Goal: Information Seeking & Learning: Learn about a topic

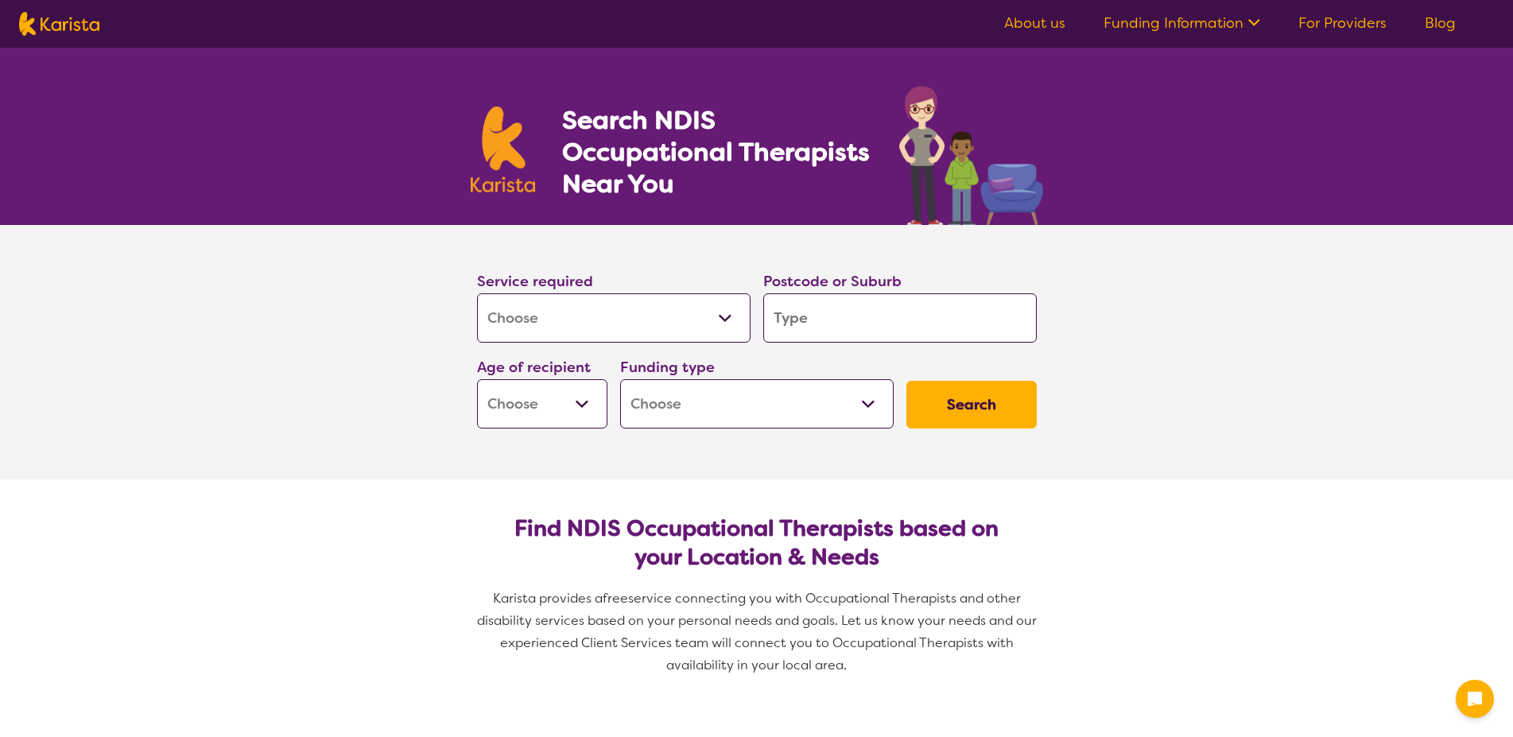
select select "[MEDICAL_DATA]"
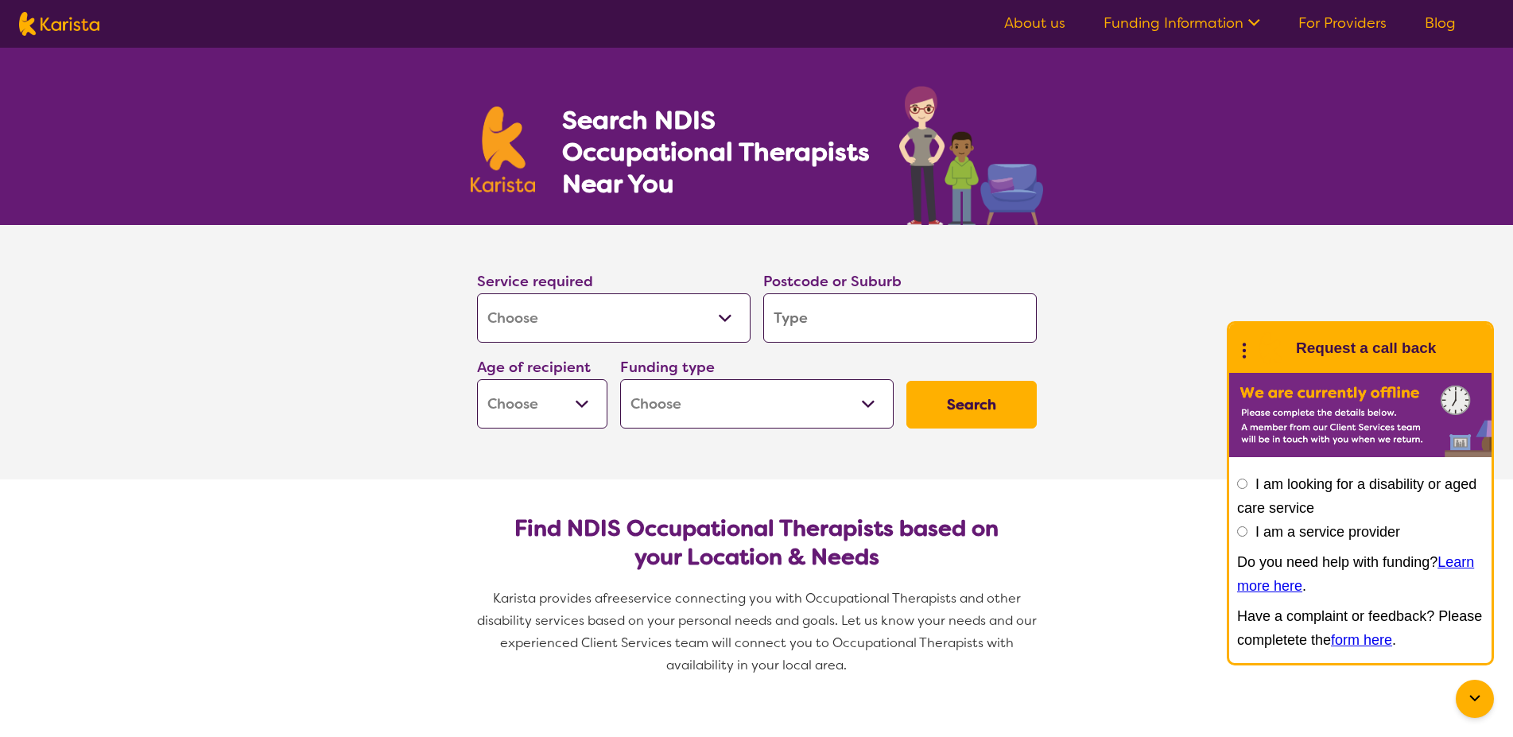
type input "3"
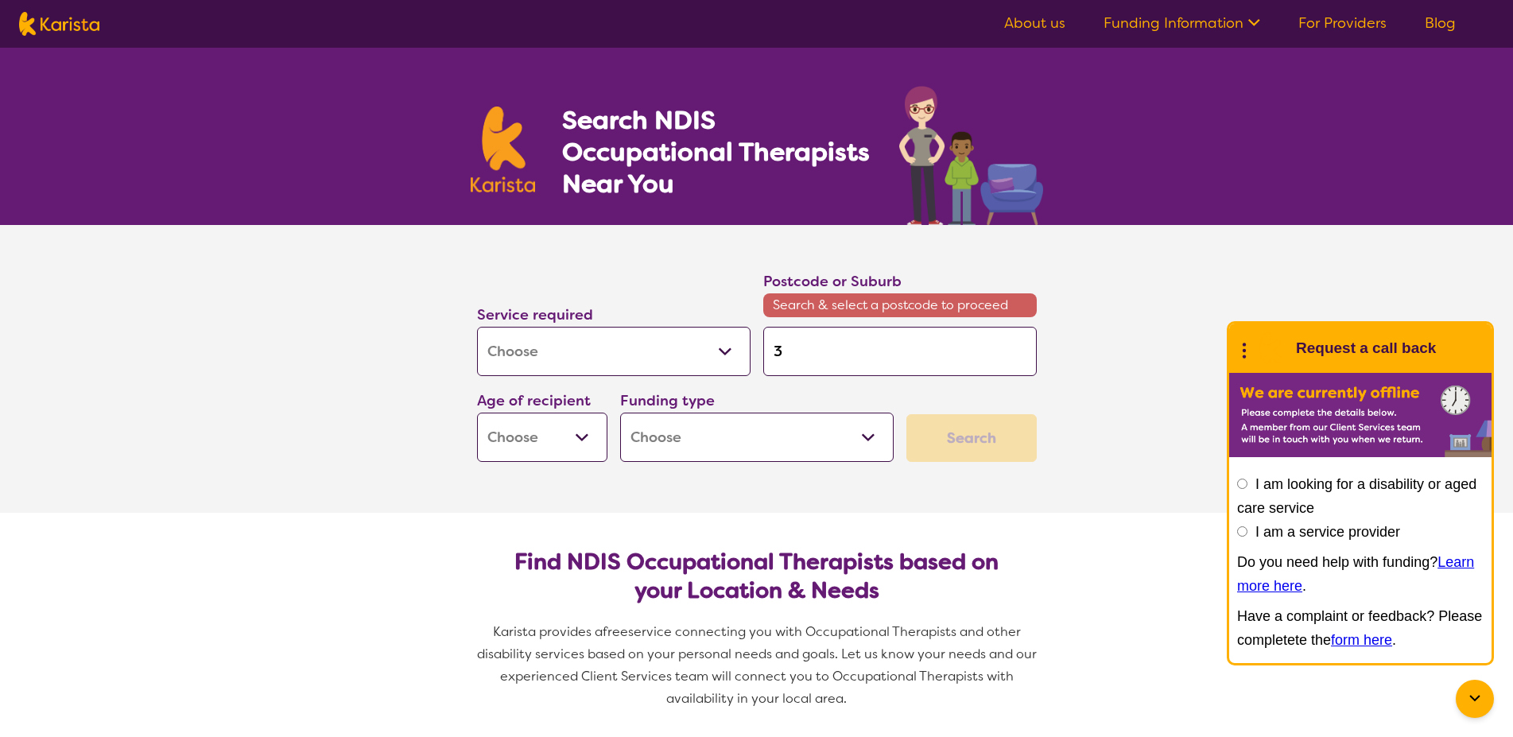
type input "31"
type input "315"
type input "3150"
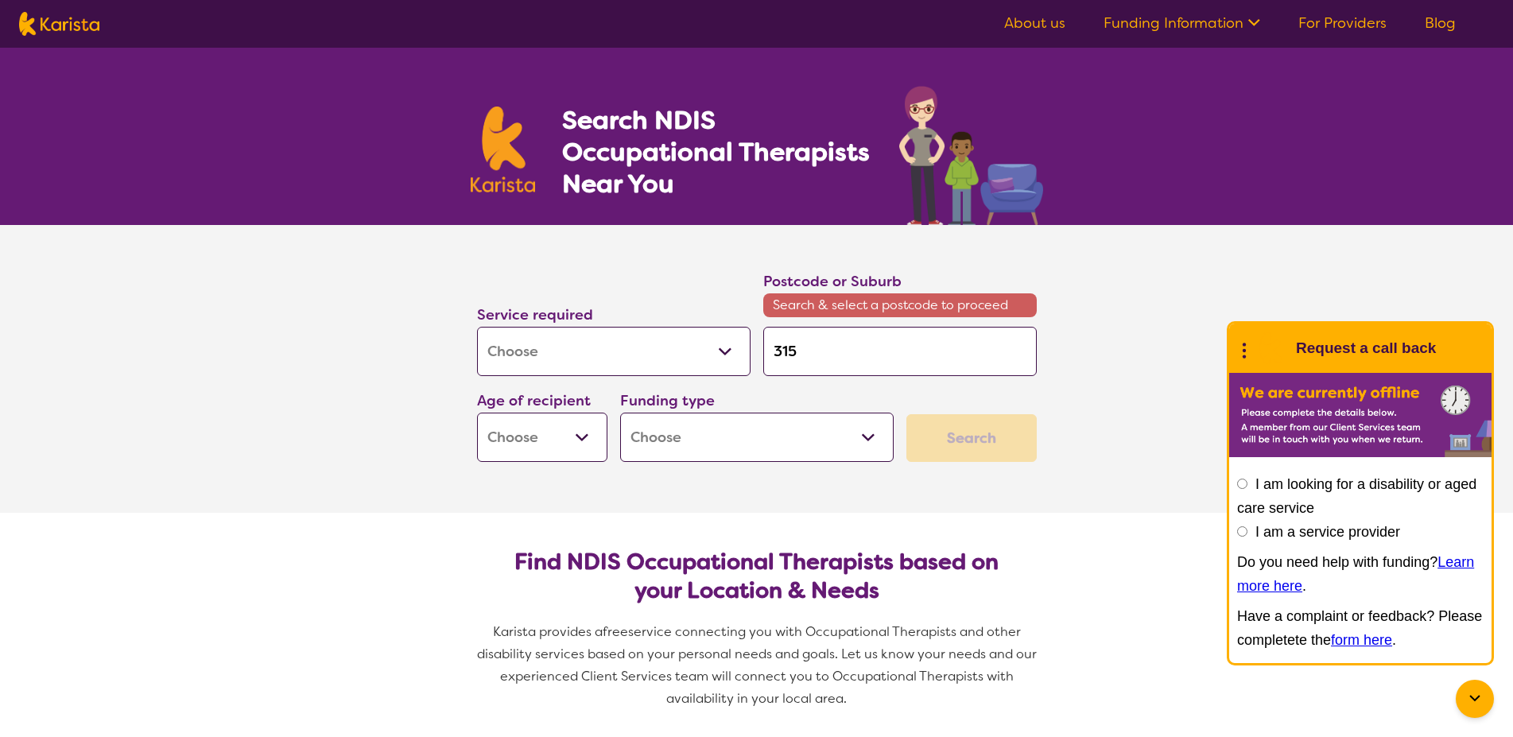
type input "3150"
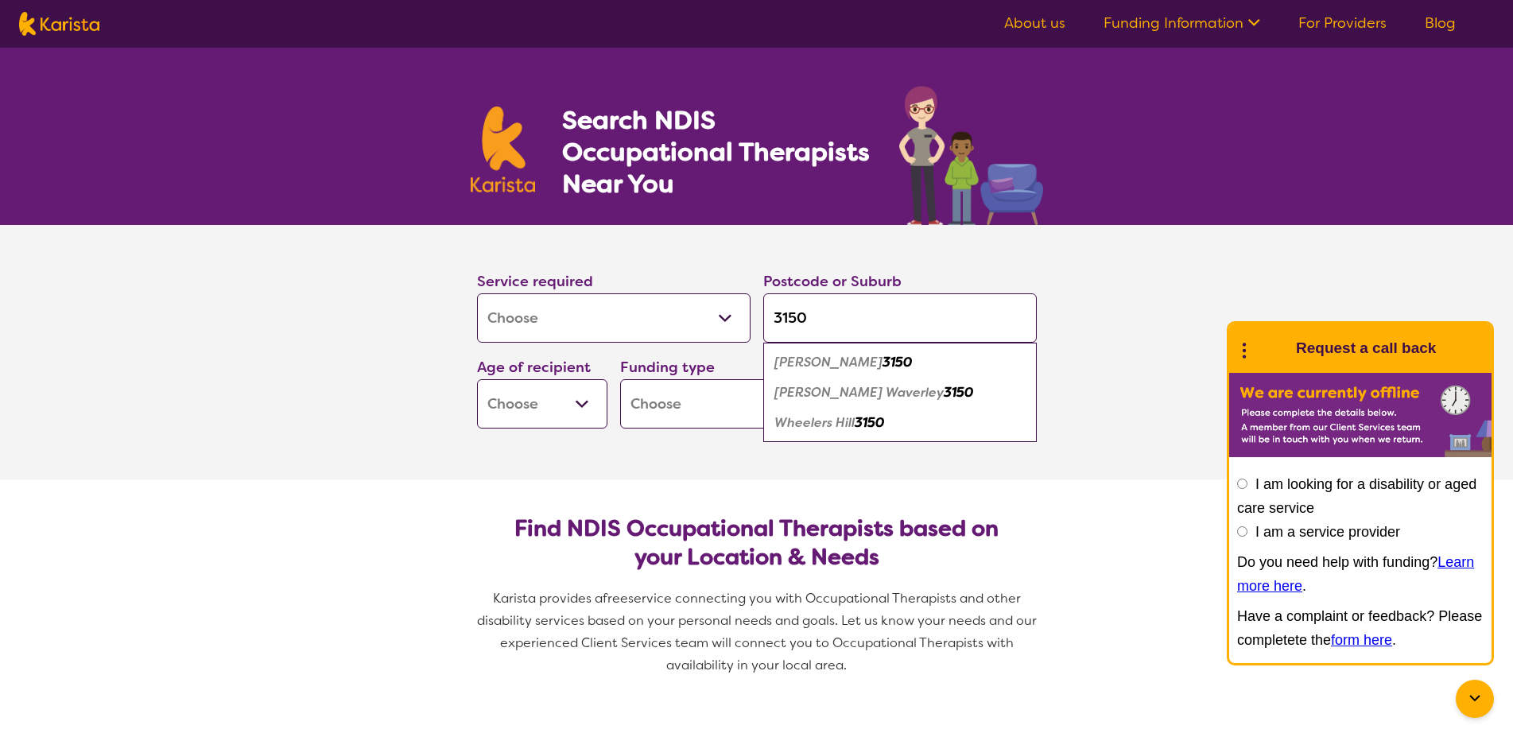
type input "3150"
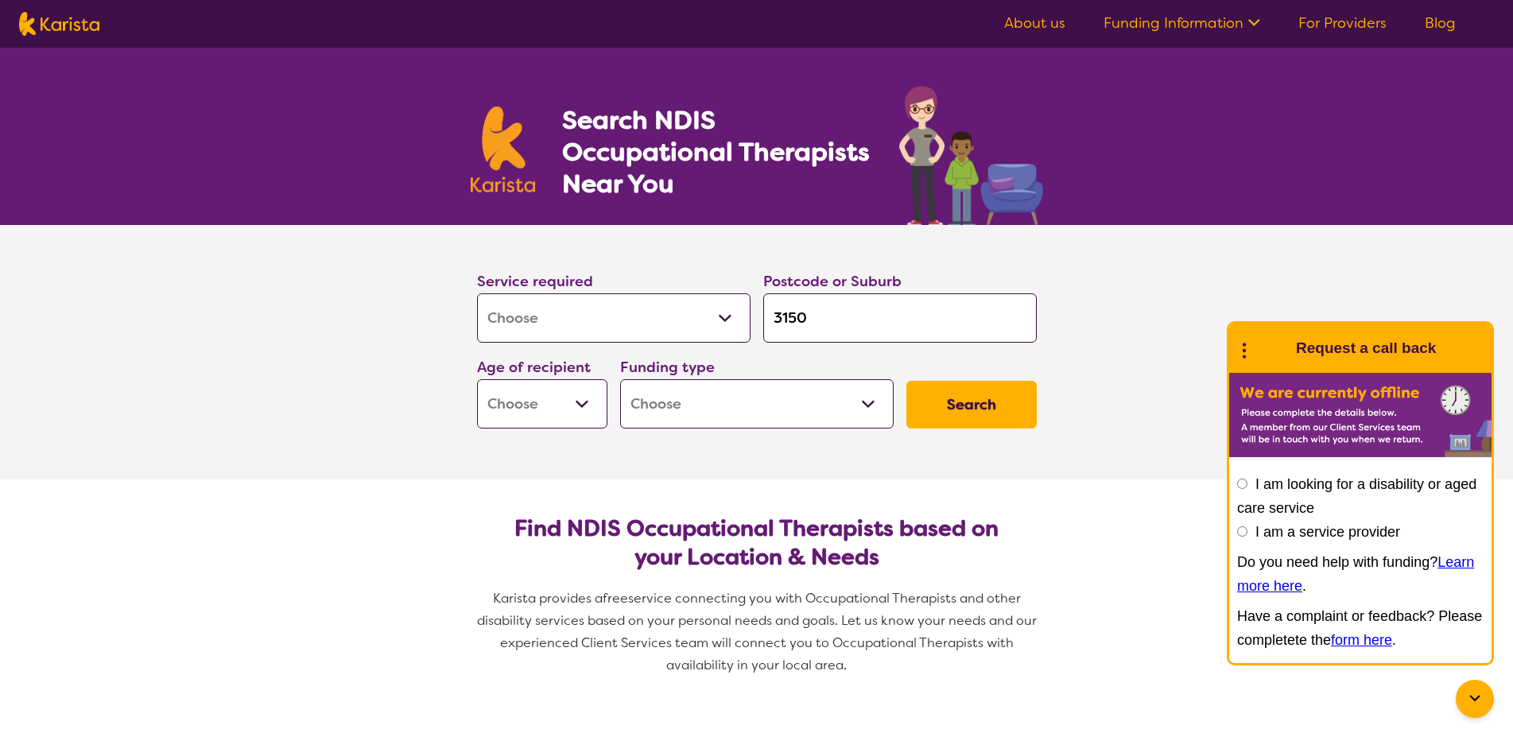
click at [477, 379] on select "Early Childhood - 0 to 9 Child - 10 to 11 Adolescent - 12 to 17 Adult - 18 to 6…" at bounding box center [542, 403] width 130 height 49
select select "AG"
click option "Aged - 65+" at bounding box center [0, 0] width 0 height 0
select select "AG"
click at [620, 379] on select "Home Care Package (HCP) National Disability Insurance Scheme (NDIS) I don't know" at bounding box center [757, 403] width 274 height 49
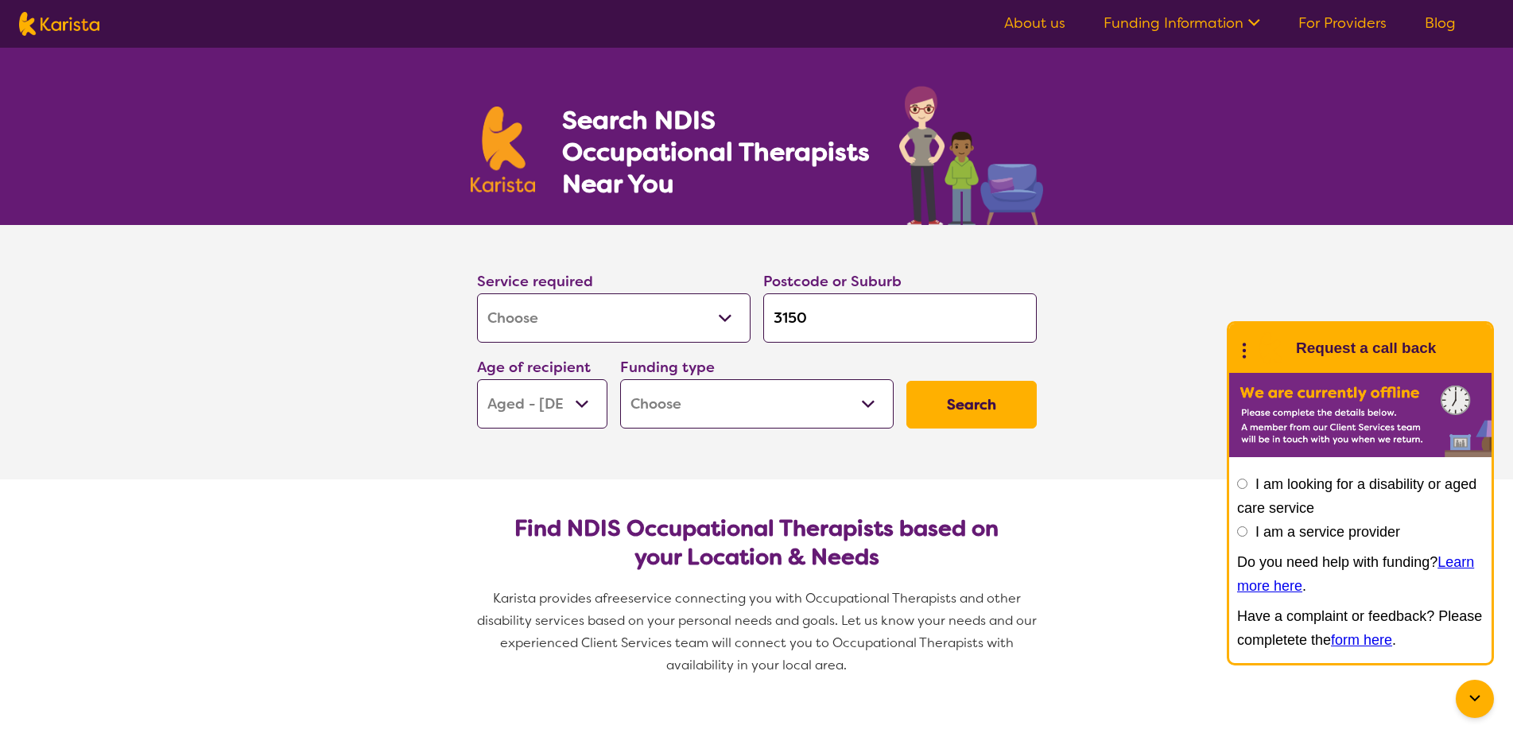
select select "HCP"
click option "Home Care Package (HCP)" at bounding box center [0, 0] width 0 height 0
select select "HCP"
click at [973, 407] on button "Search" at bounding box center [972, 405] width 130 height 48
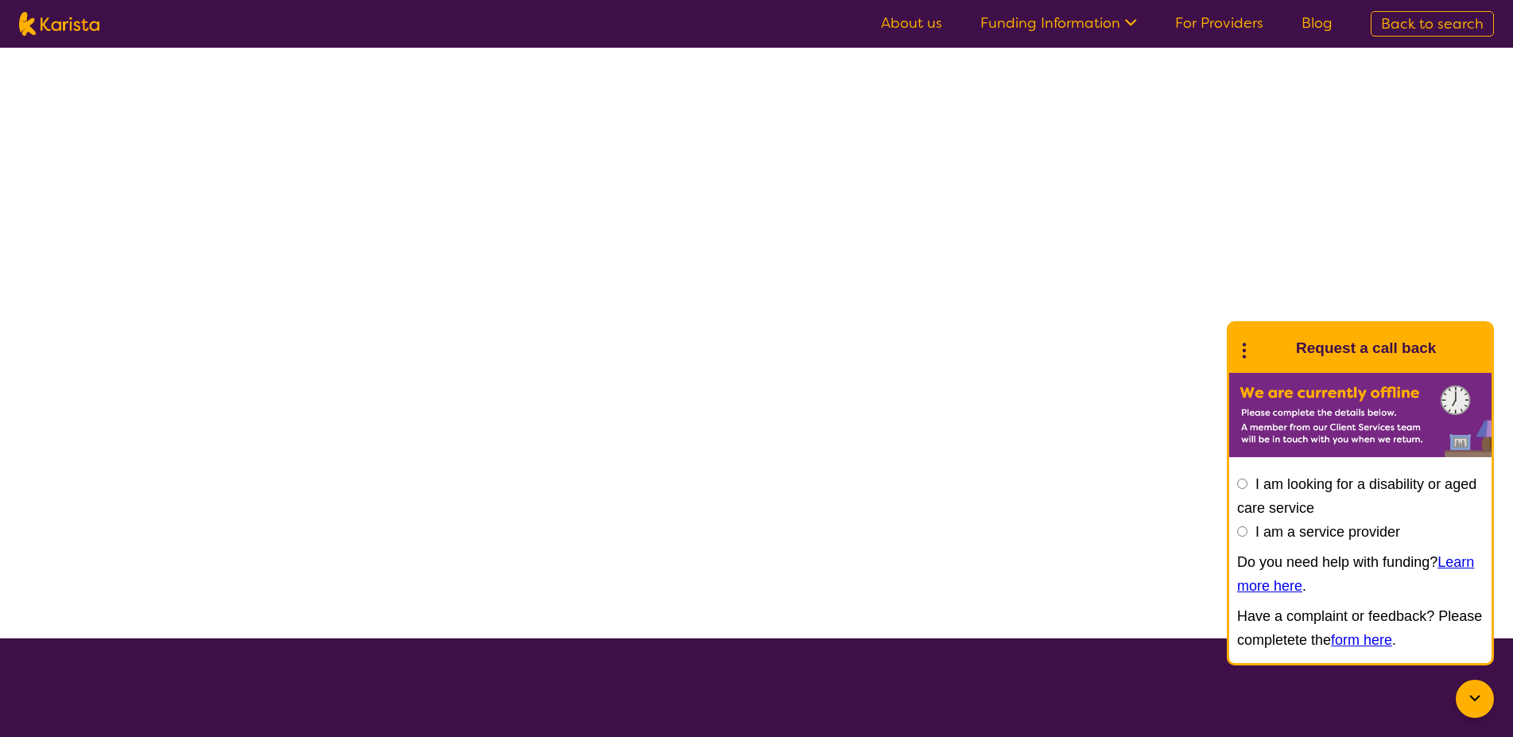
select select "[MEDICAL_DATA]"
select select "AG"
select select "HCP"
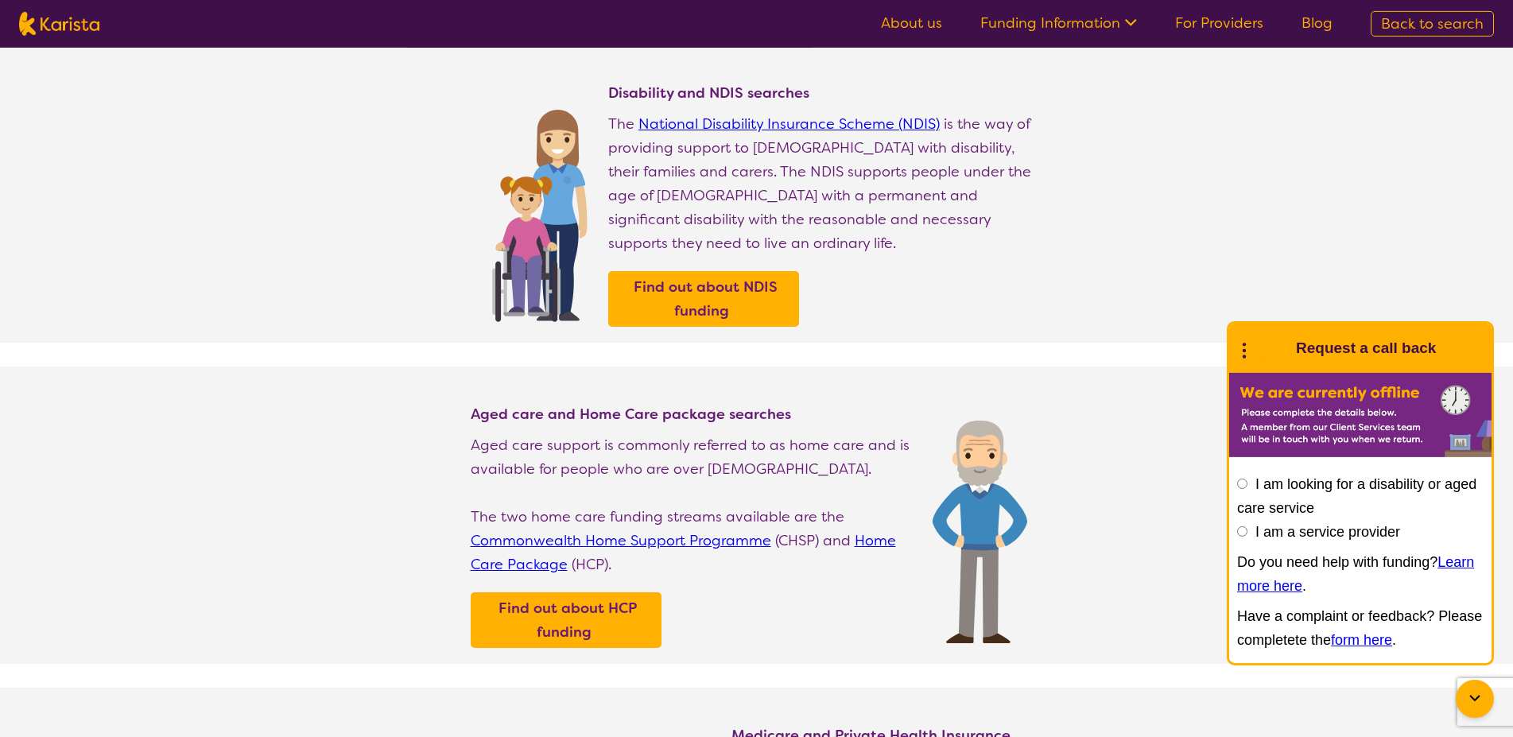
scroll to position [162, 0]
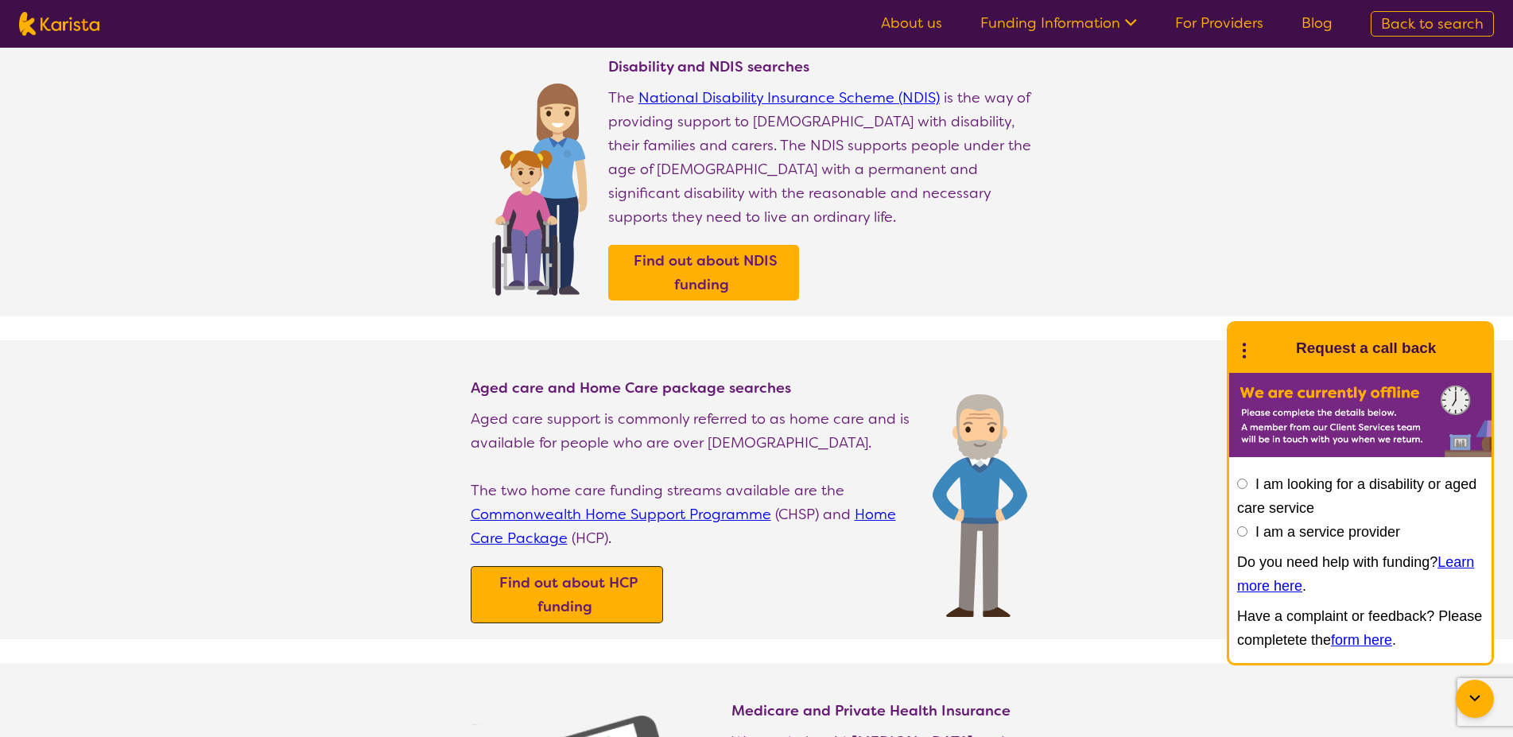
click at [565, 616] on b "Find out about HCP funding" at bounding box center [568, 594] width 138 height 43
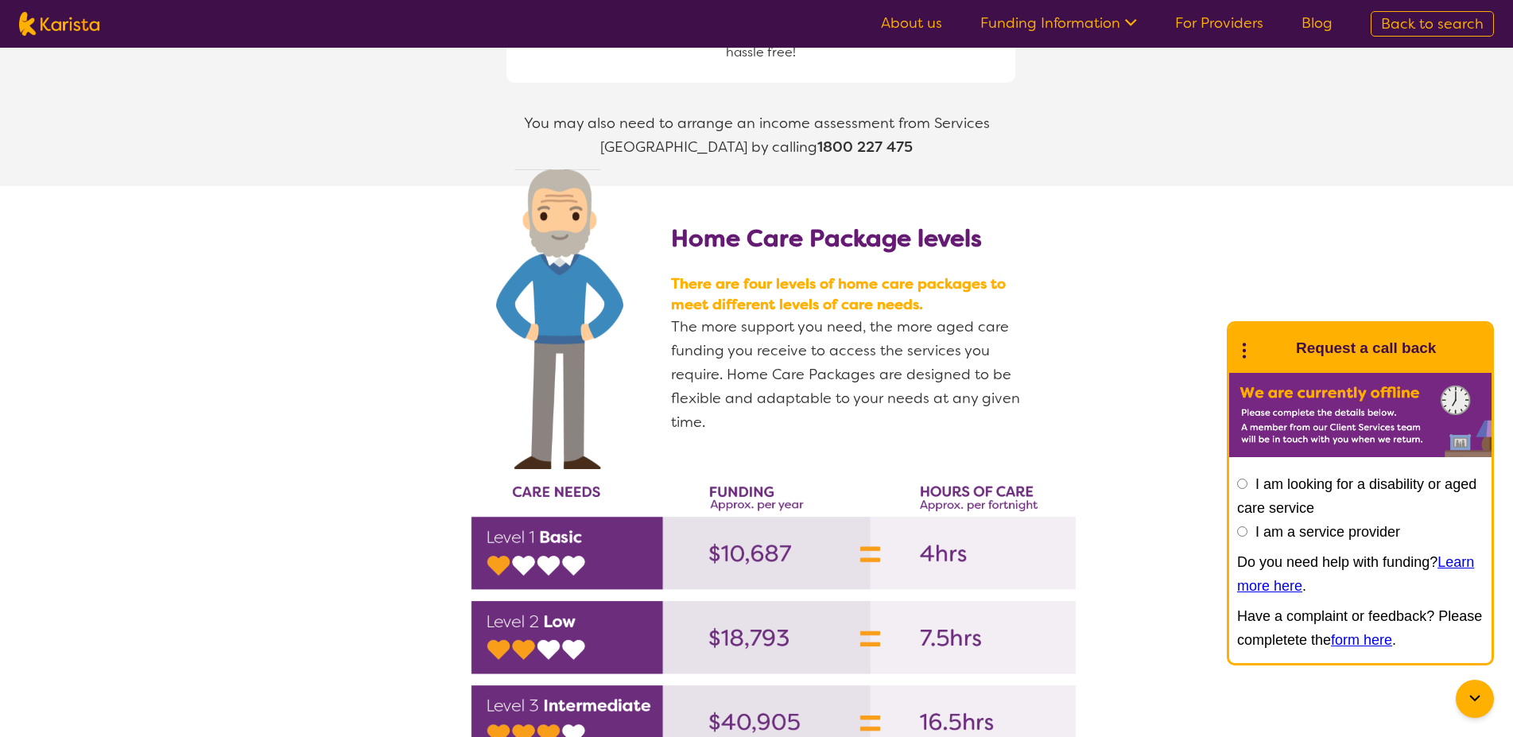
scroll to position [1541, 0]
